Goal: Information Seeking & Learning: Learn about a topic

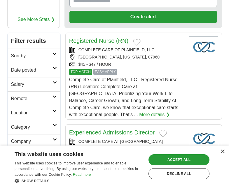
scroll to position [87, 0]
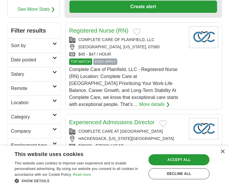
click at [54, 99] on icon at bounding box center [54, 100] width 4 height 3
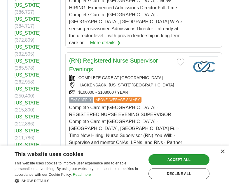
scroll to position [262, 0]
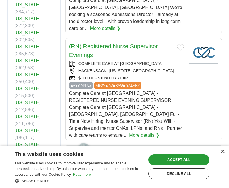
click at [31, 184] on link "[US_STATE]" at bounding box center [28, 186] width 26 height 5
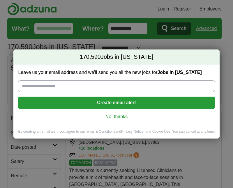
click at [106, 117] on link "No, thanks" at bounding box center [116, 117] width 187 height 6
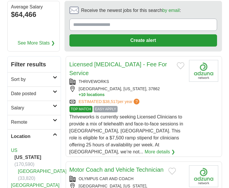
scroll to position [58, 0]
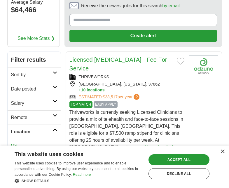
click at [53, 72] on icon at bounding box center [55, 72] width 4 height 3
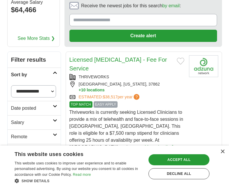
click at [53, 72] on icon at bounding box center [55, 72] width 4 height 3
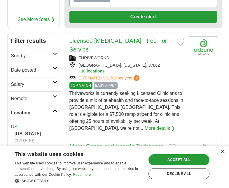
scroll to position [87, 0]
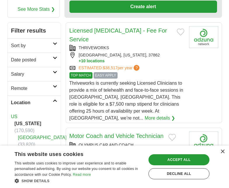
click at [52, 90] on link "Remote" at bounding box center [34, 88] width 53 height 14
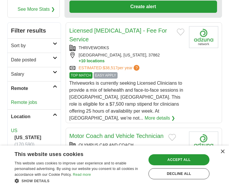
click at [29, 102] on link "Remote jobs" at bounding box center [24, 102] width 26 height 5
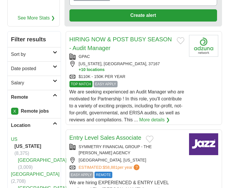
scroll to position [87, 0]
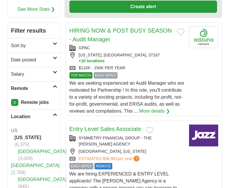
click at [52, 85] on link "Remote" at bounding box center [34, 88] width 53 height 14
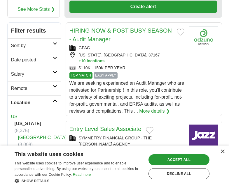
click at [51, 102] on h2 "Location" at bounding box center [32, 102] width 42 height 7
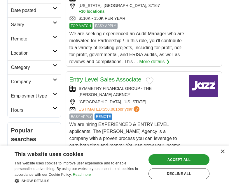
scroll to position [146, 0]
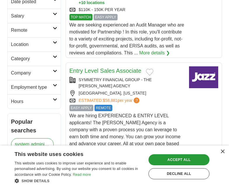
click at [50, 59] on h2 "Category" at bounding box center [32, 58] width 42 height 7
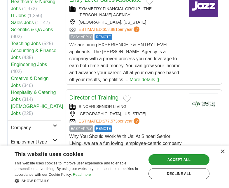
scroll to position [175, 0]
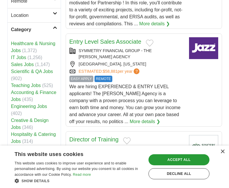
click at [54, 29] on link "Category" at bounding box center [34, 29] width 53 height 14
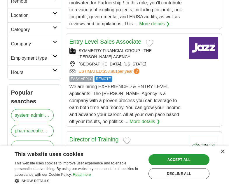
click at [56, 53] on link "Employment type" at bounding box center [34, 58] width 53 height 14
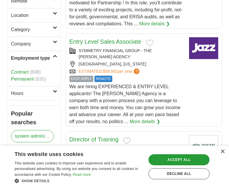
click at [54, 55] on icon at bounding box center [55, 56] width 4 height 3
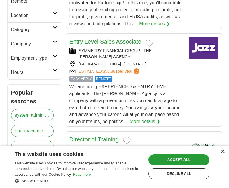
click at [53, 42] on icon at bounding box center [55, 42] width 4 height 3
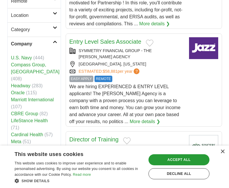
click at [53, 42] on icon at bounding box center [55, 42] width 4 height 3
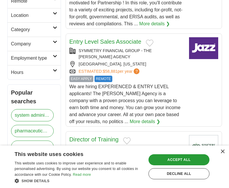
click at [51, 69] on h2 "Hours" at bounding box center [32, 72] width 42 height 7
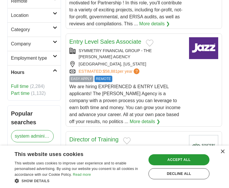
click at [26, 87] on link "Full time" at bounding box center [19, 86] width 17 height 5
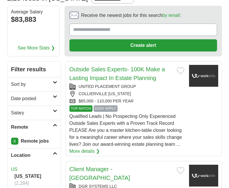
scroll to position [58, 0]
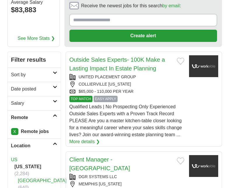
click at [48, 117] on h2 "Remote" at bounding box center [32, 117] width 42 height 7
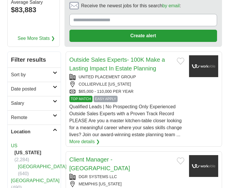
click at [50, 130] on h2 "Location" at bounding box center [32, 132] width 42 height 7
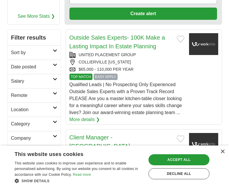
scroll to position [146, 0]
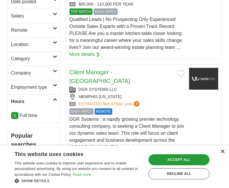
click at [222, 152] on div "×" at bounding box center [222, 152] width 4 height 4
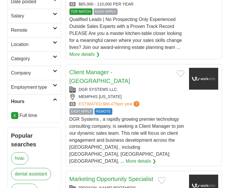
click at [15, 115] on link "X" at bounding box center [14, 115] width 7 height 7
click at [53, 99] on icon at bounding box center [55, 99] width 4 height 3
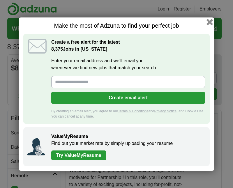
click at [210, 22] on button "button" at bounding box center [210, 22] width 6 height 6
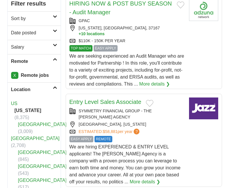
scroll to position [117, 0]
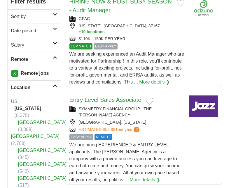
click at [53, 57] on icon at bounding box center [55, 57] width 4 height 3
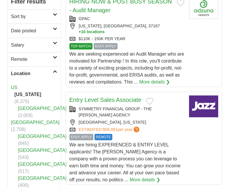
click at [53, 71] on icon at bounding box center [55, 71] width 4 height 3
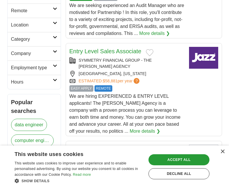
scroll to position [204, 0]
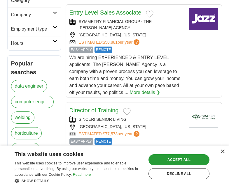
click at [129, 94] on link "More details ❯" at bounding box center [144, 92] width 31 height 7
